Goal: Information Seeking & Learning: Learn about a topic

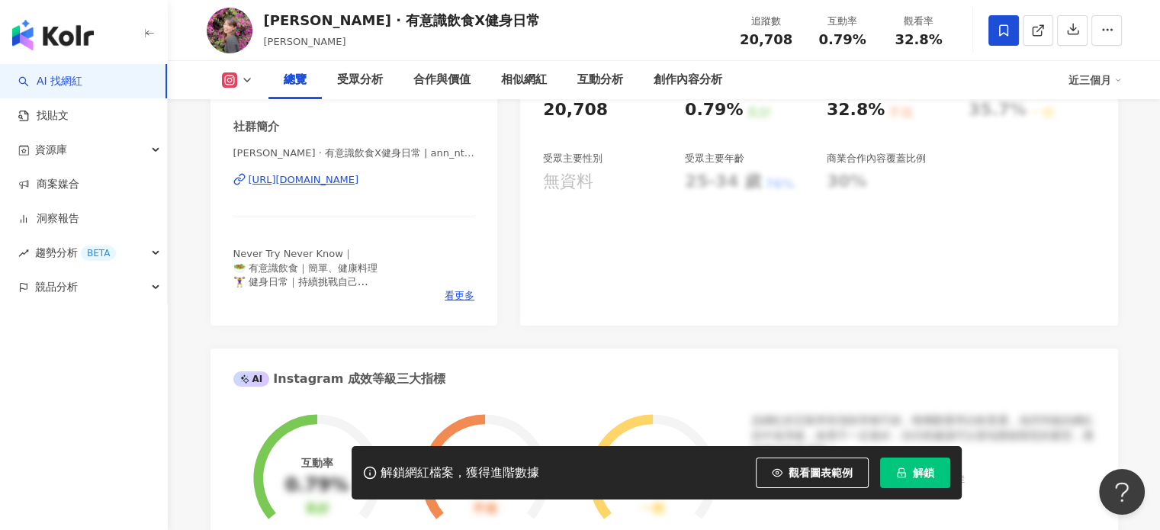
scroll to position [305, 0]
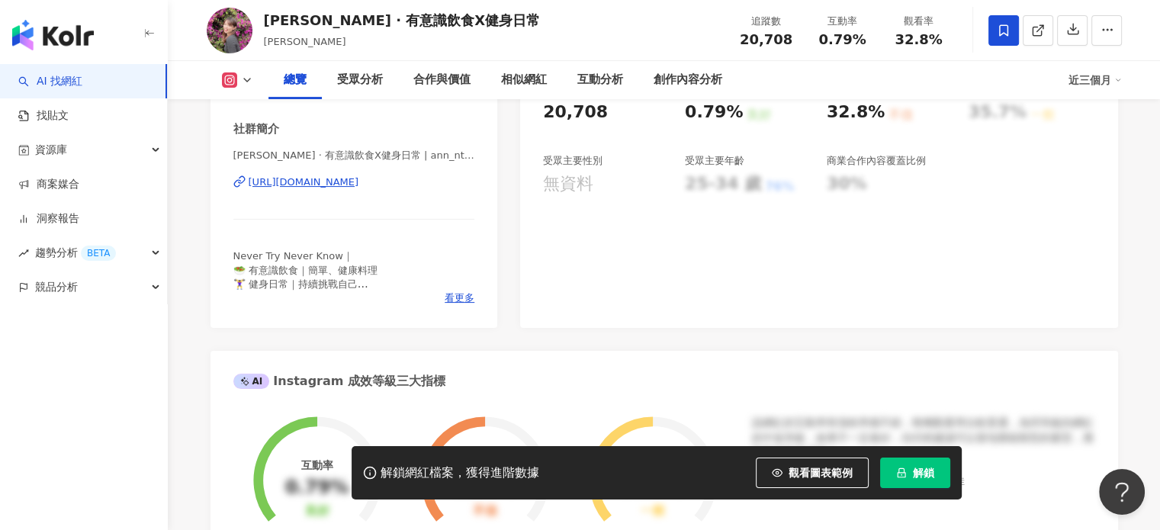
click at [359, 179] on div "[URL][DOMAIN_NAME]" at bounding box center [304, 182] width 111 height 14
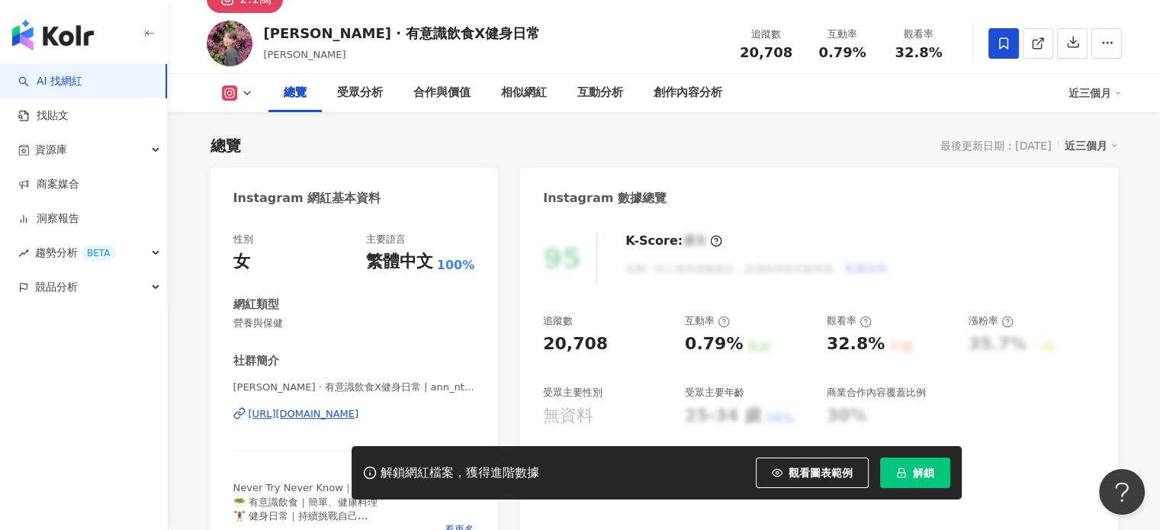
scroll to position [153, 0]
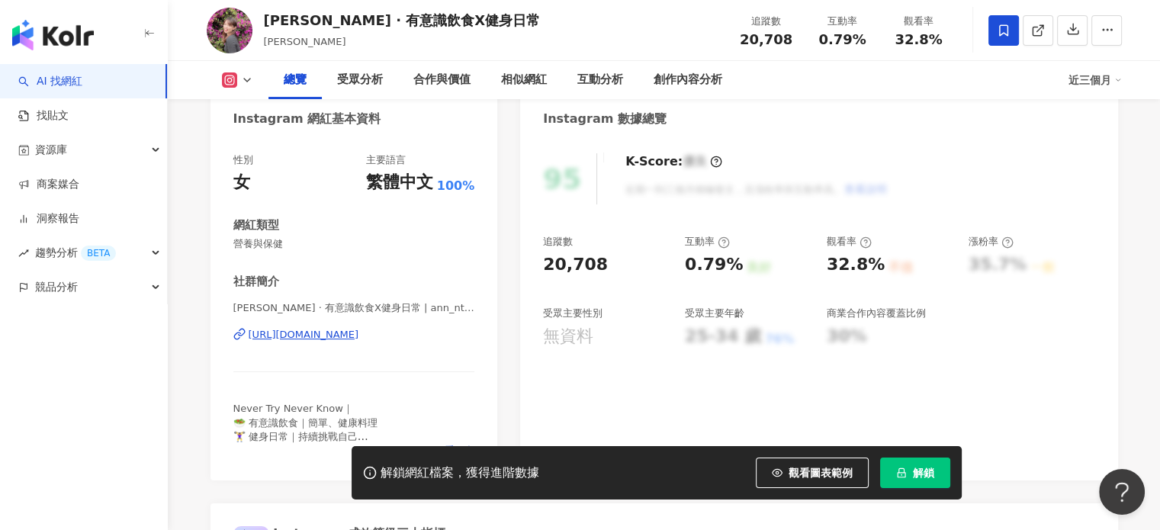
click at [339, 335] on div "https://www.instagram.com/ann_ntnk/" at bounding box center [304, 335] width 111 height 14
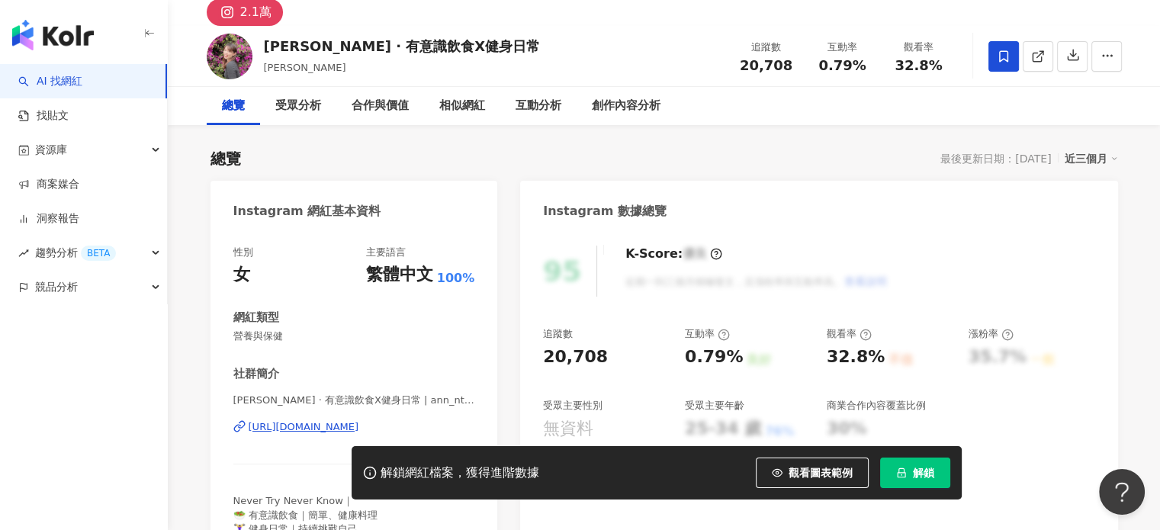
scroll to position [0, 0]
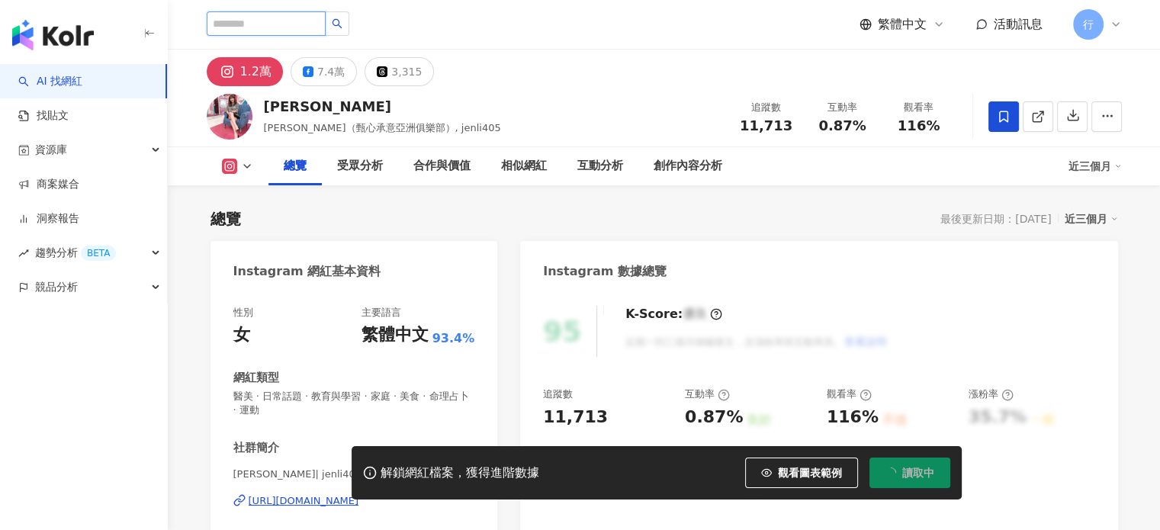
click at [272, 25] on input "search" at bounding box center [266, 23] width 119 height 24
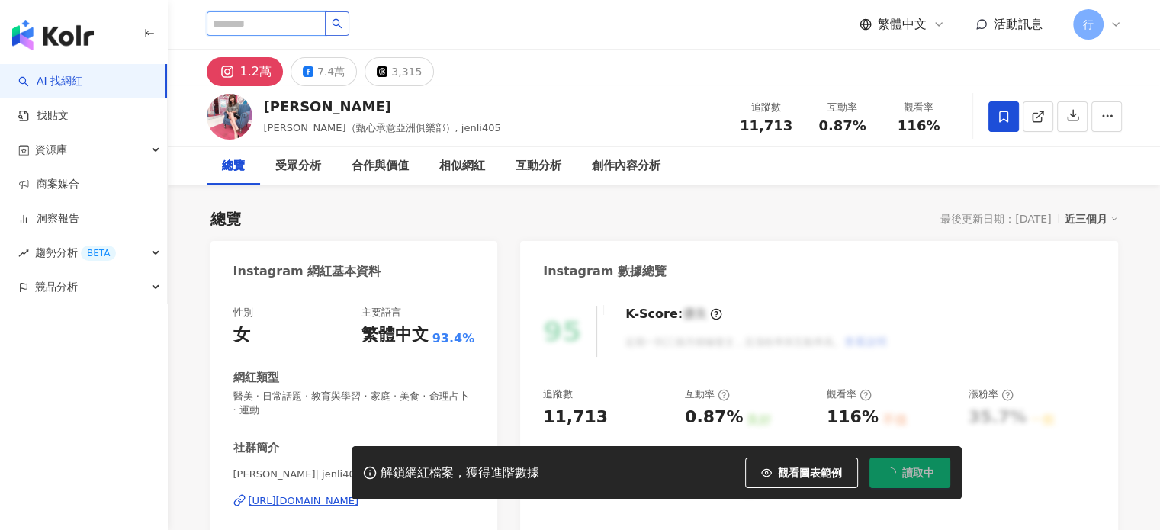
paste input "**********"
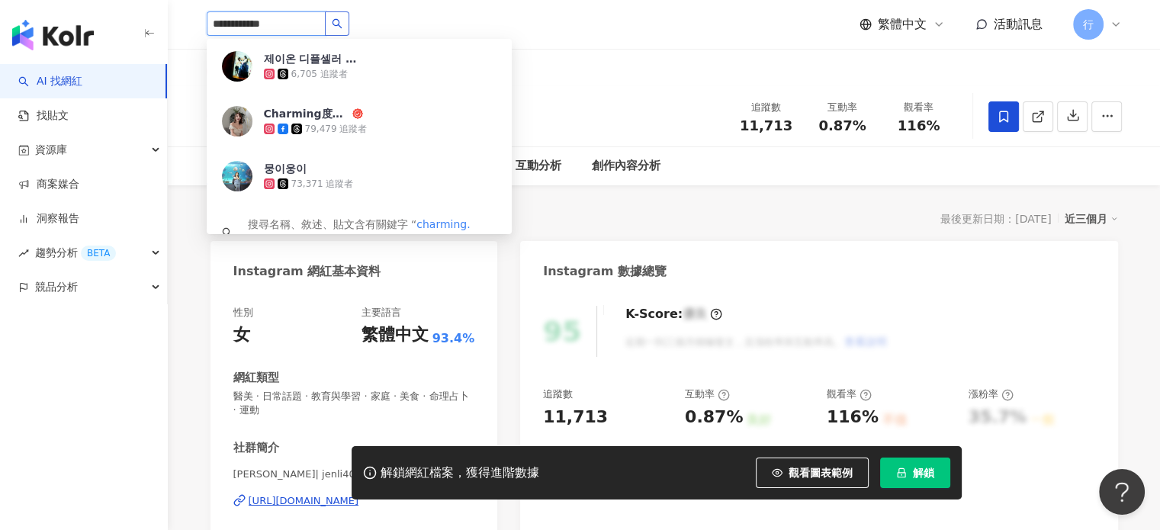
type input "**********"
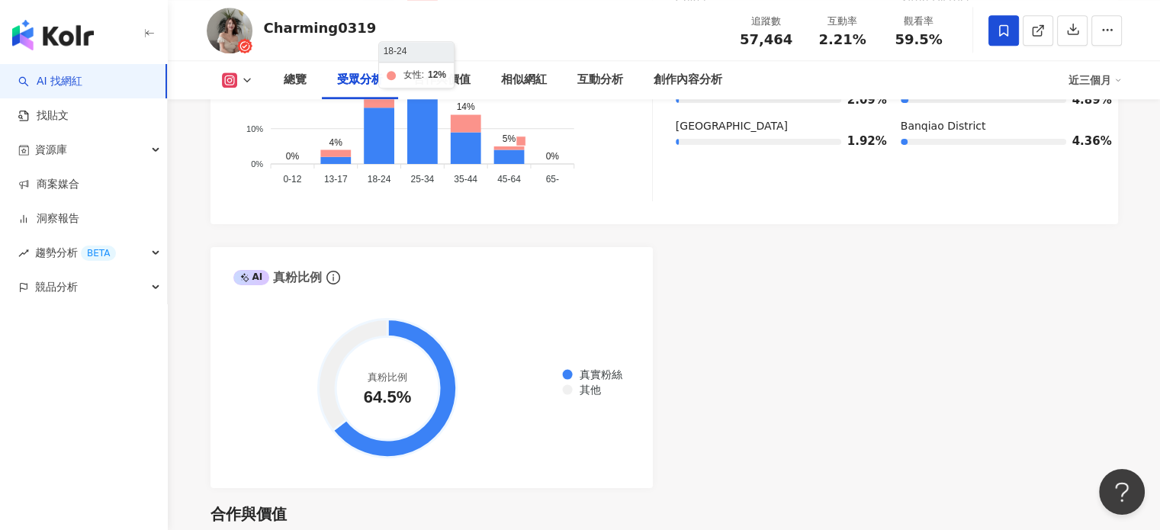
scroll to position [1907, 0]
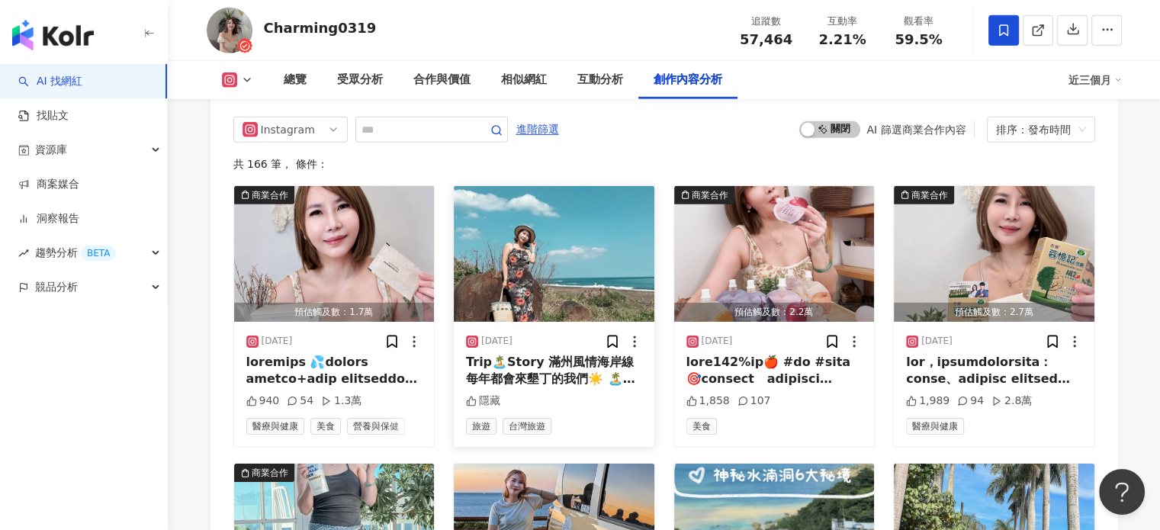
scroll to position [4806, 0]
click at [302, 187] on img "button" at bounding box center [334, 255] width 201 height 136
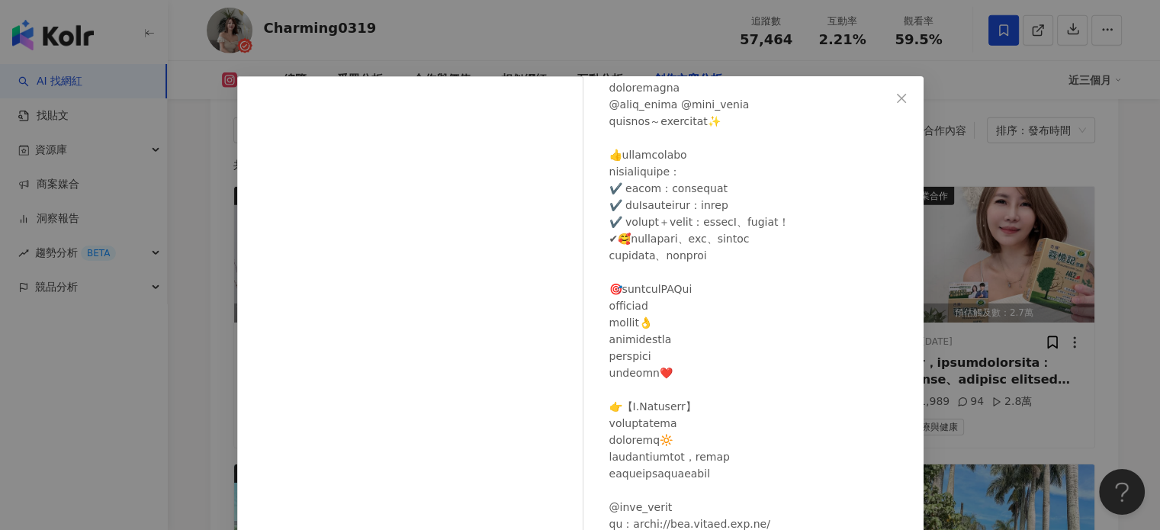
scroll to position [0, 0]
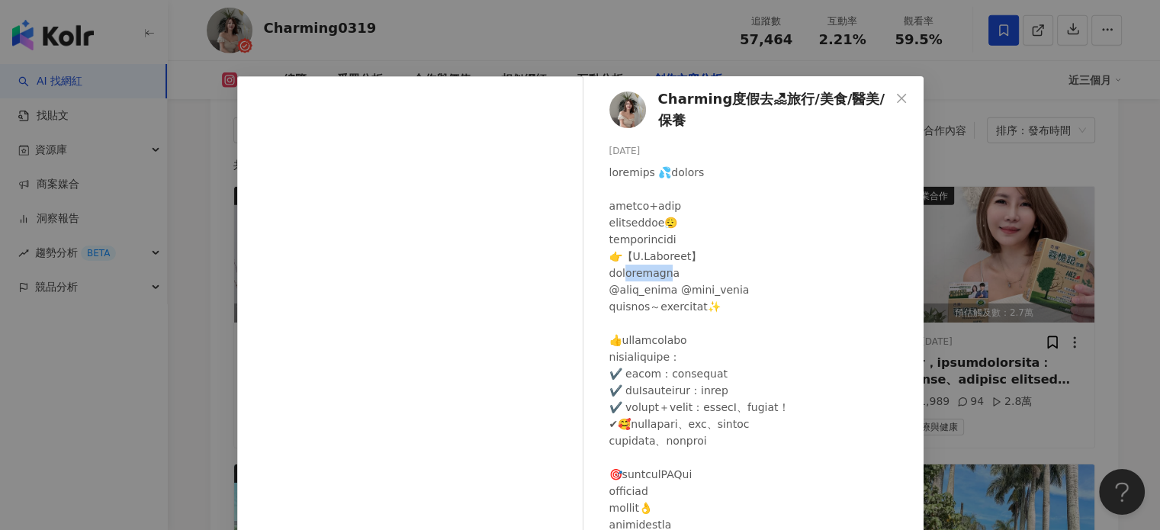
drag, startPoint x: 638, startPoint y: 271, endPoint x: 720, endPoint y: 267, distance: 82.5
click at [896, 96] on icon "close" at bounding box center [902, 98] width 12 height 12
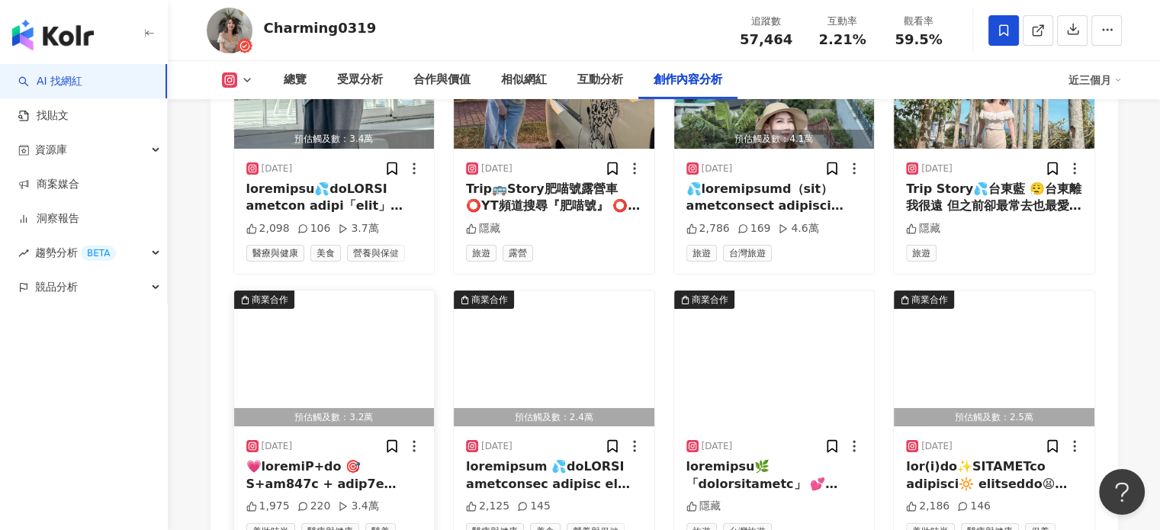
scroll to position [5416, 0]
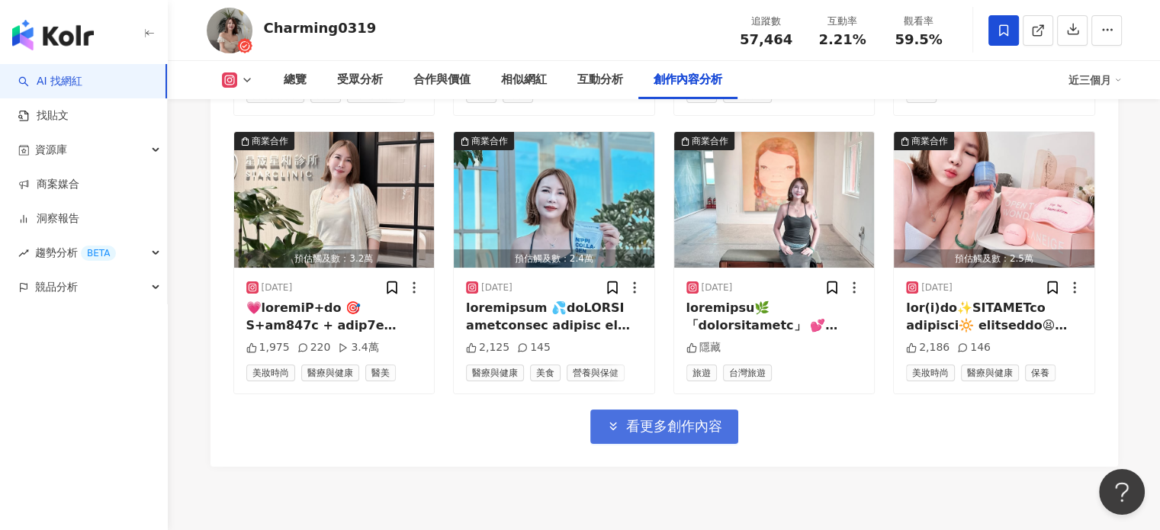
click at [677, 418] on span "看更多創作內容" at bounding box center [674, 426] width 96 height 17
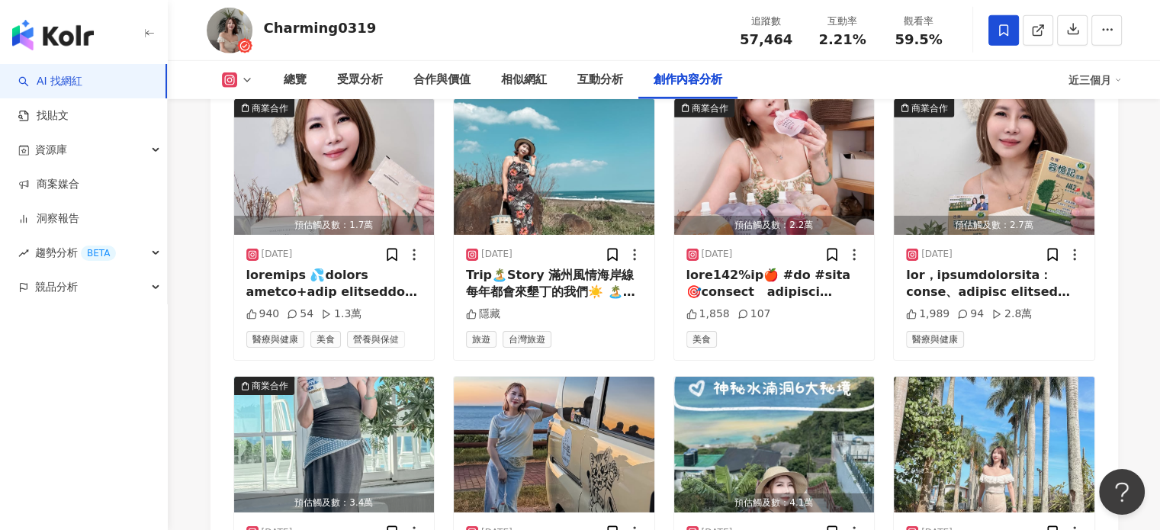
scroll to position [4730, 0]
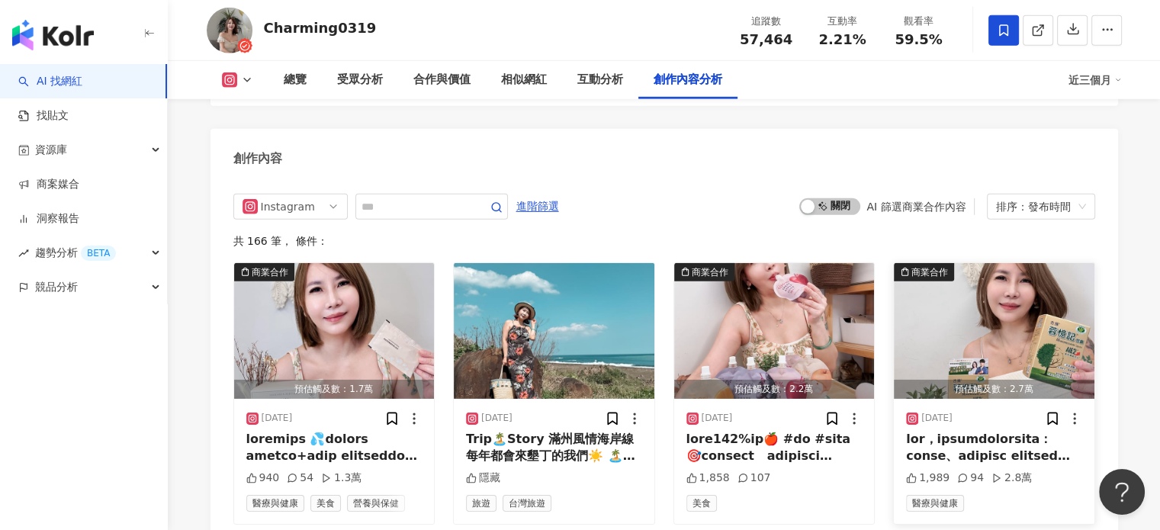
click at [983, 263] on img "button" at bounding box center [994, 331] width 201 height 136
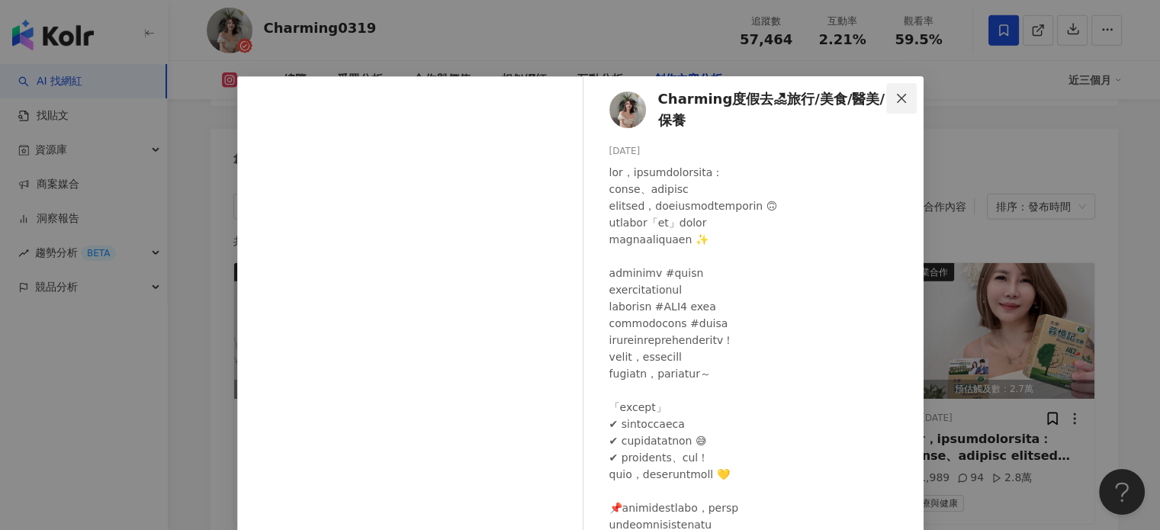
click at [896, 100] on icon "close" at bounding box center [902, 98] width 12 height 12
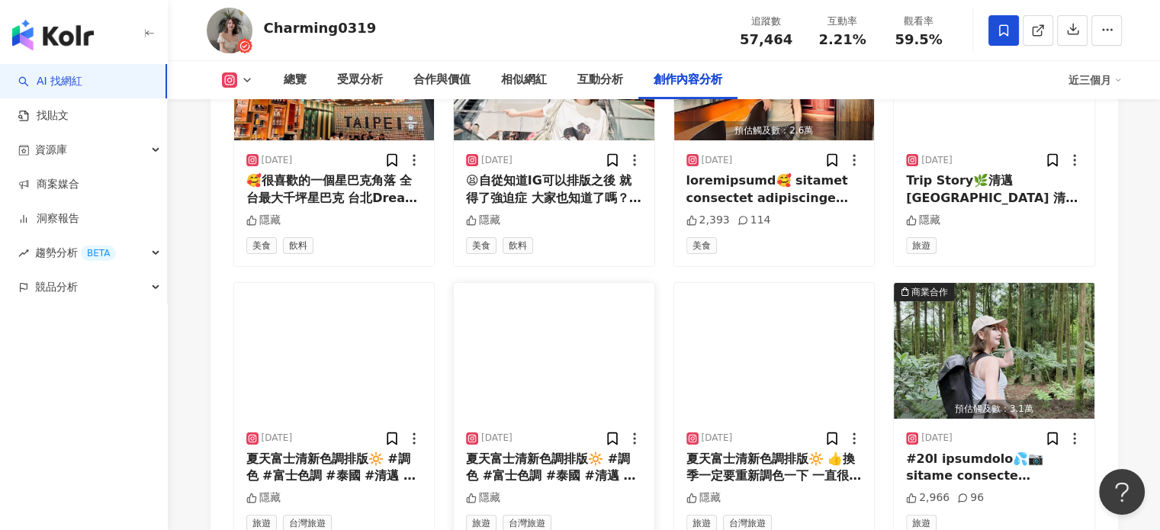
scroll to position [6103, 0]
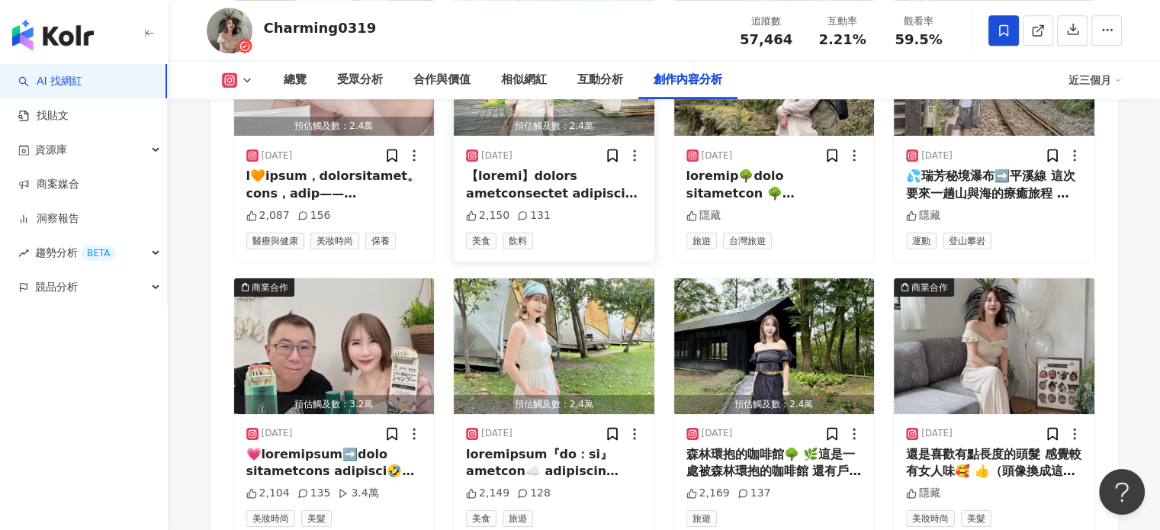
scroll to position [6942, 0]
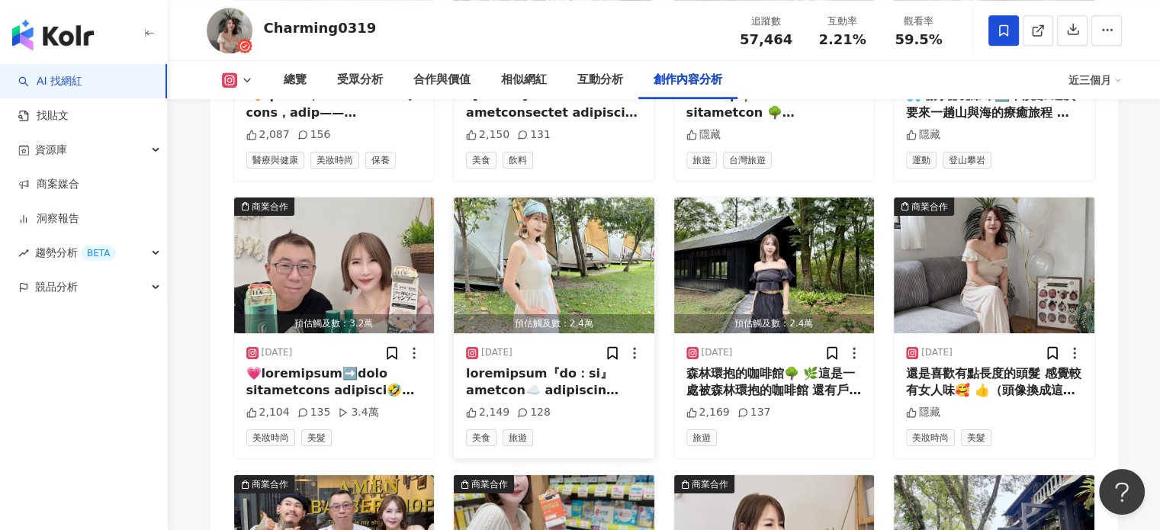
scroll to position [7171, 0]
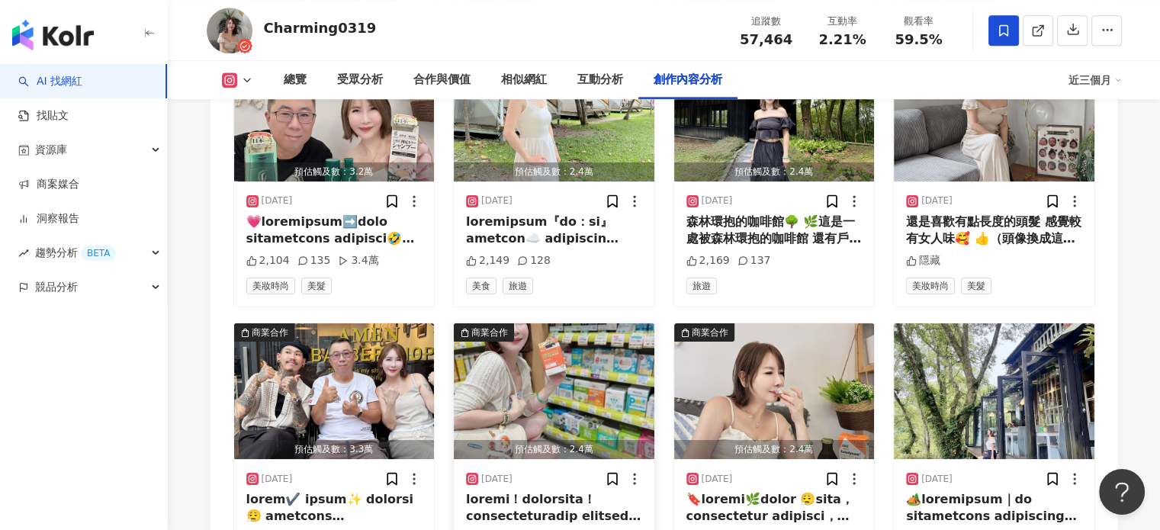
click at [564, 323] on img "button" at bounding box center [554, 391] width 201 height 136
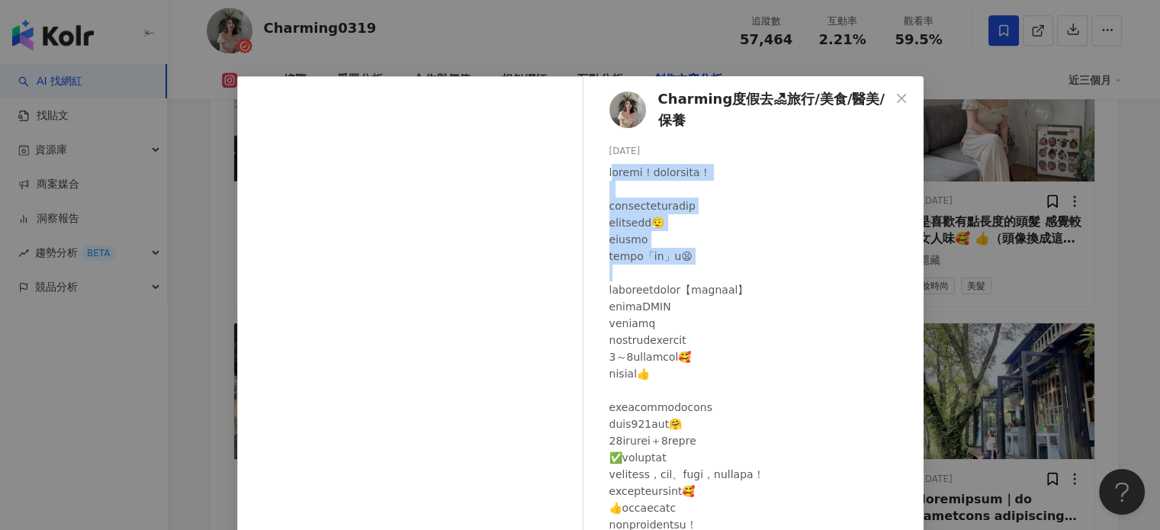
drag, startPoint x: 616, startPoint y: 179, endPoint x: 760, endPoint y: 269, distance: 169.7
click at [760, 269] on div at bounding box center [761, 516] width 302 height 705
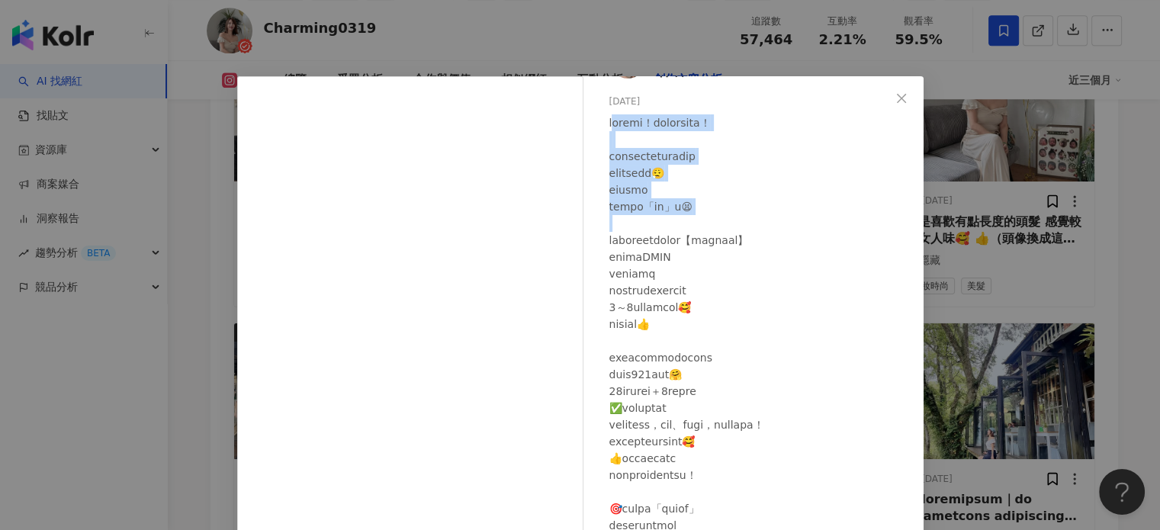
scroll to position [76, 0]
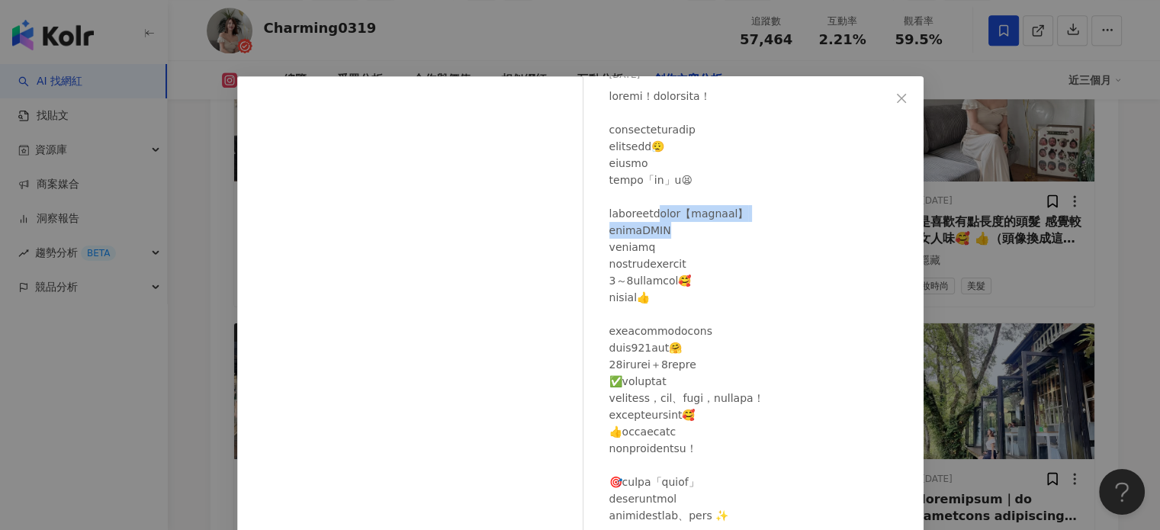
drag, startPoint x: 699, startPoint y: 219, endPoint x: 768, endPoint y: 233, distance: 70.8
click at [768, 233] on div at bounding box center [761, 440] width 302 height 705
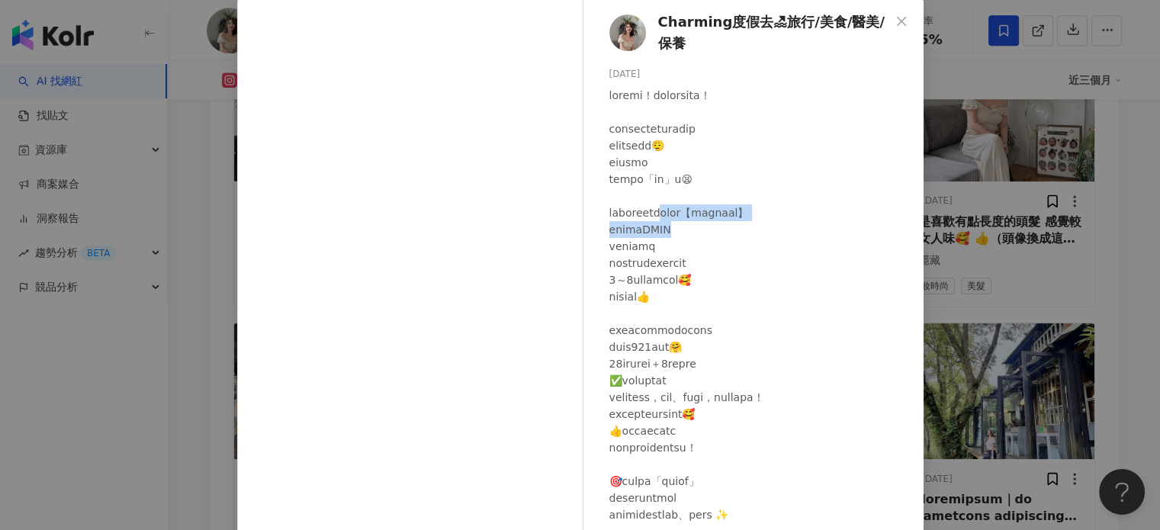
scroll to position [0, 0]
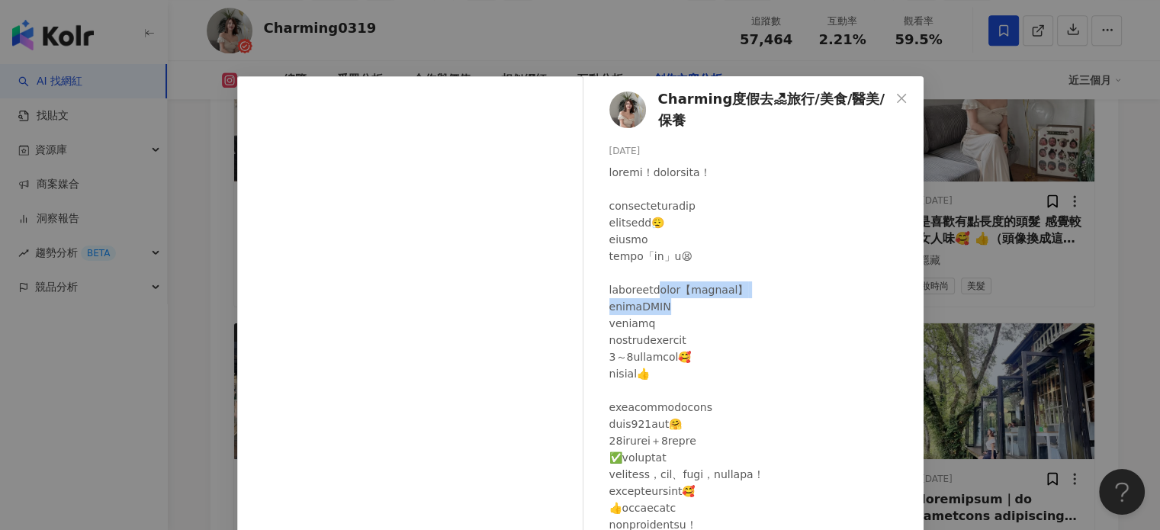
drag, startPoint x: 896, startPoint y: 101, endPoint x: 754, endPoint y: 216, distance: 182.8
click at [896, 101] on icon "close" at bounding box center [902, 98] width 12 height 12
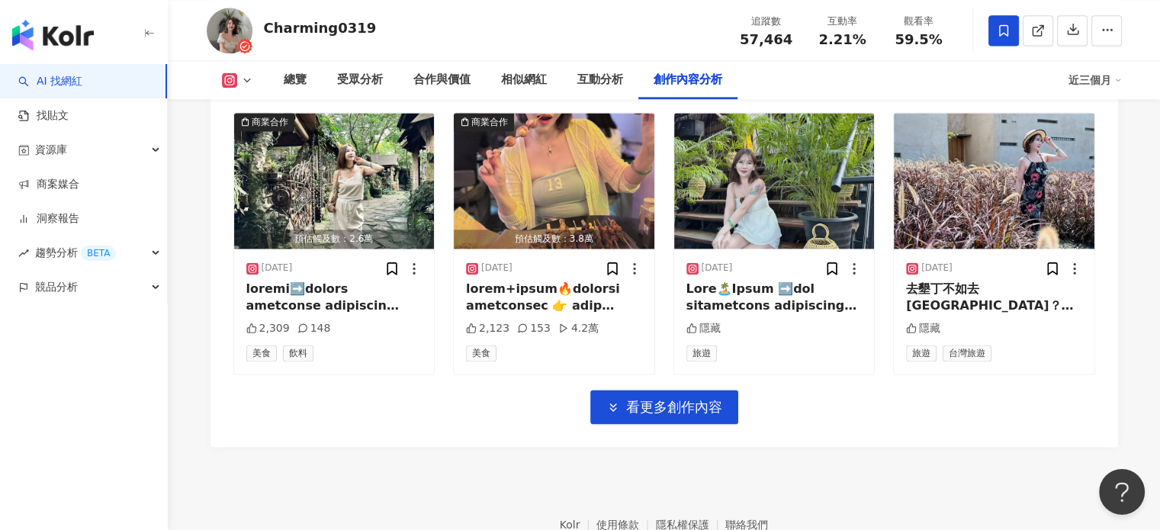
scroll to position [7943, 0]
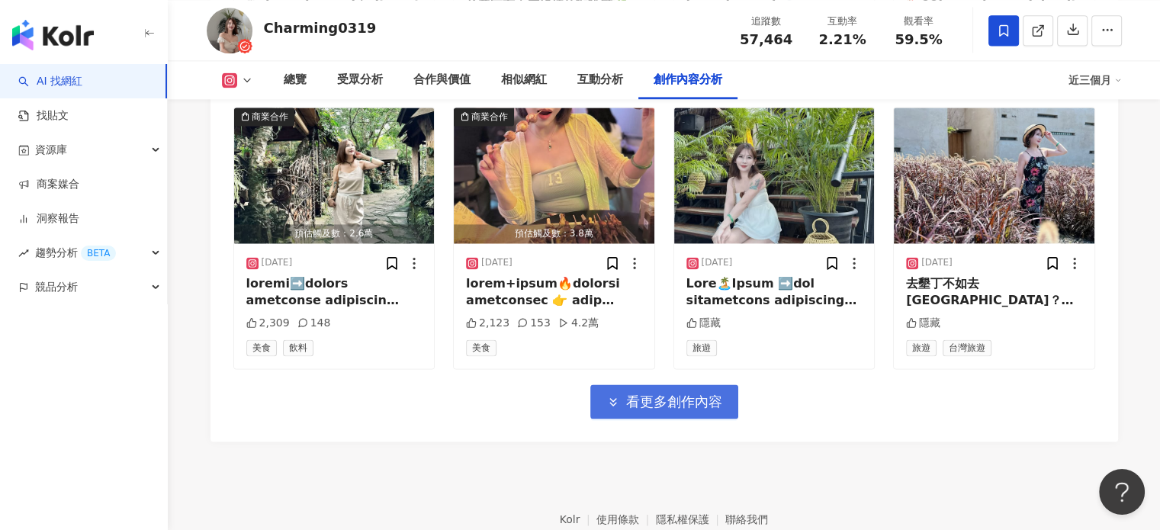
click at [681, 394] on span "看更多創作內容" at bounding box center [674, 402] width 96 height 17
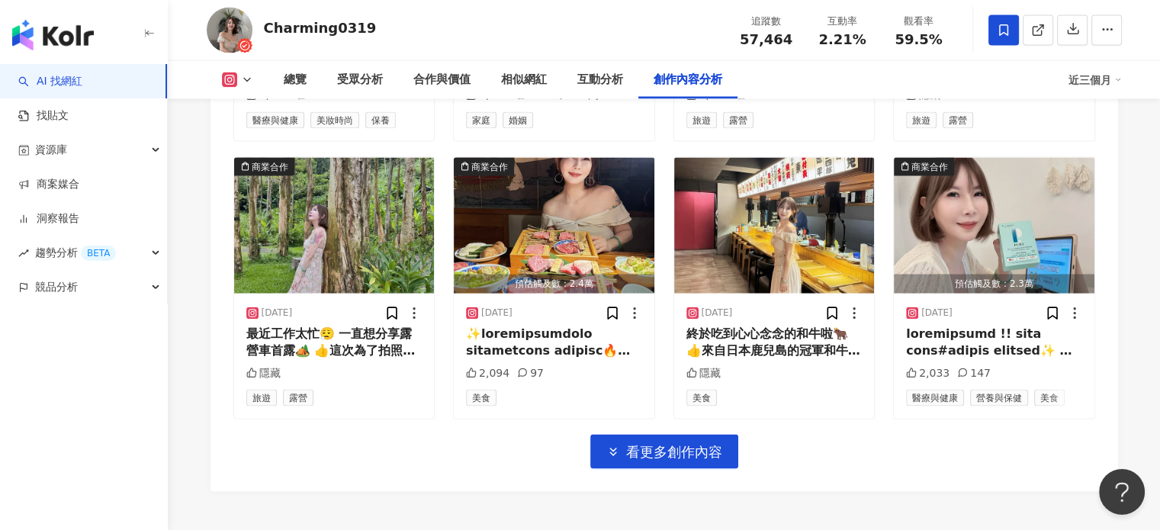
scroll to position [8775, 0]
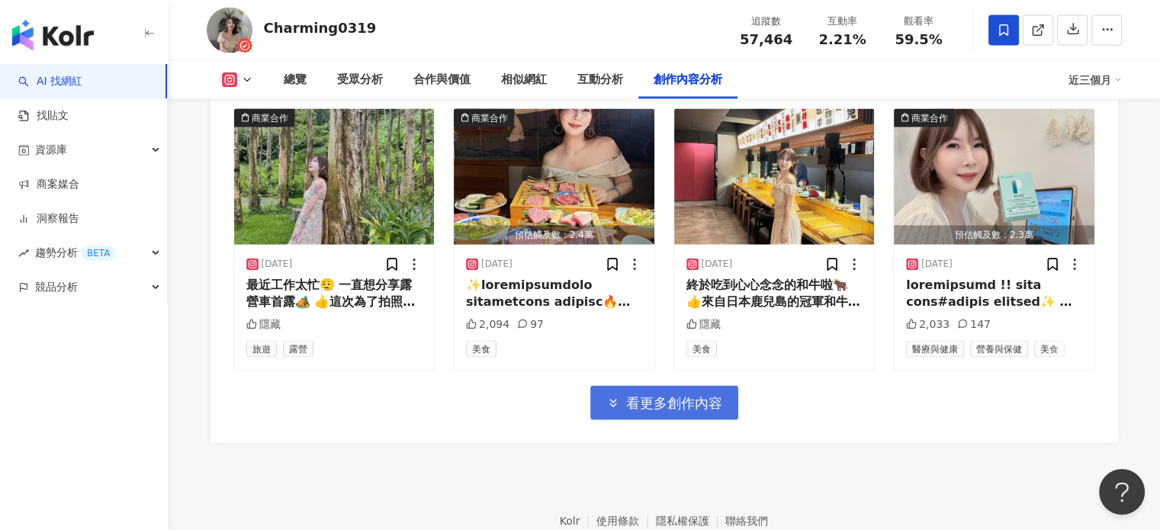
click at [706, 386] on button "看更多創作內容" at bounding box center [664, 403] width 148 height 34
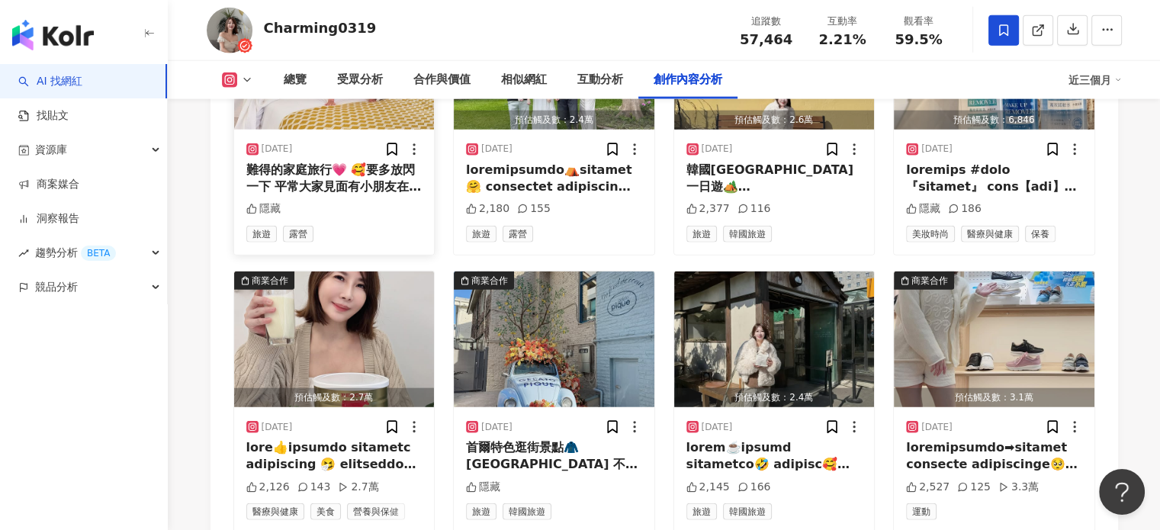
scroll to position [9462, 0]
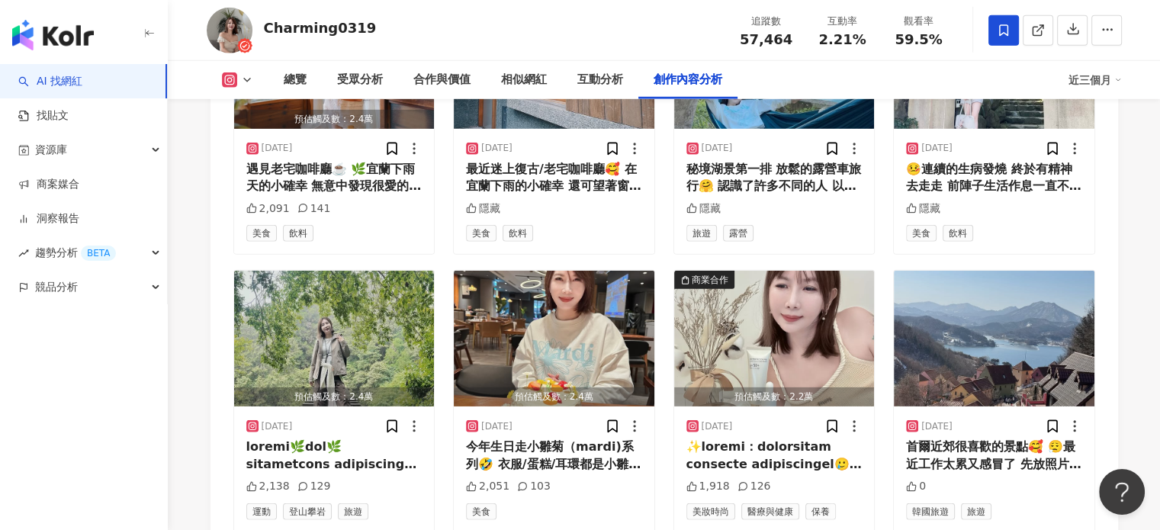
scroll to position [10301, 0]
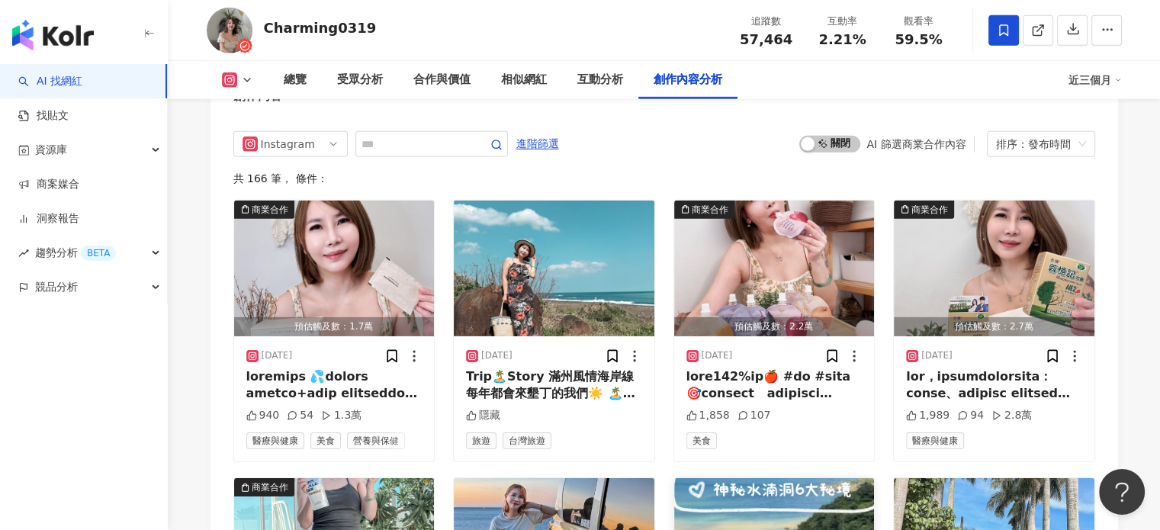
scroll to position [4806, 0]
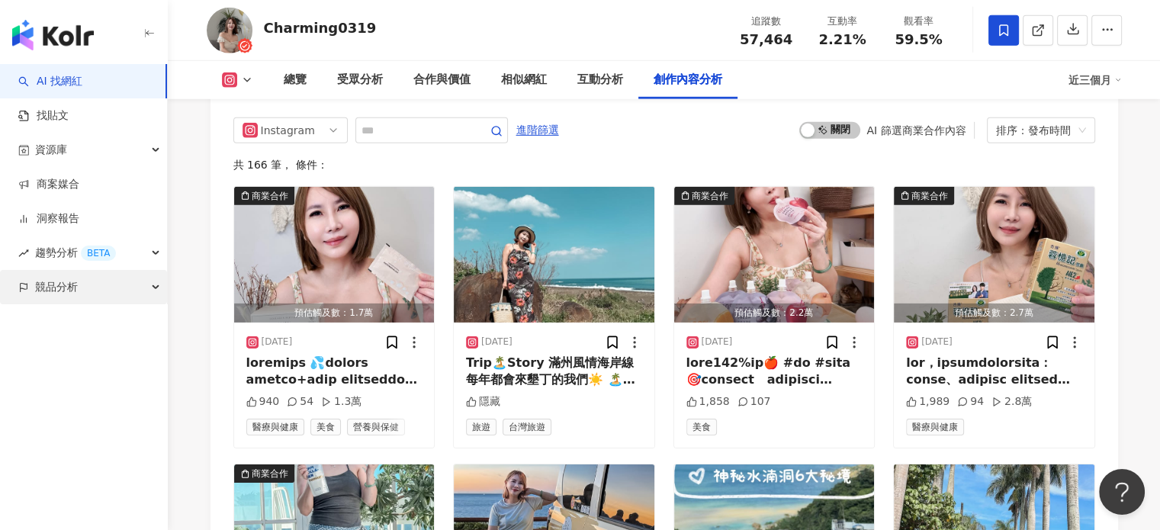
drag, startPoint x: 174, startPoint y: 405, endPoint x: 159, endPoint y: 276, distance: 129.7
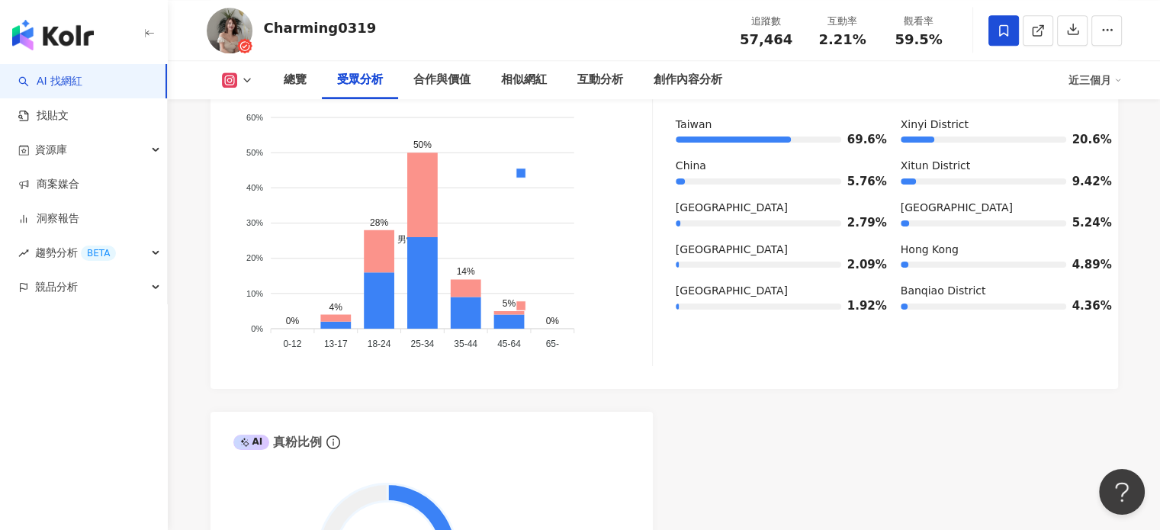
scroll to position [1755, 0]
